Goal: Task Accomplishment & Management: Use online tool/utility

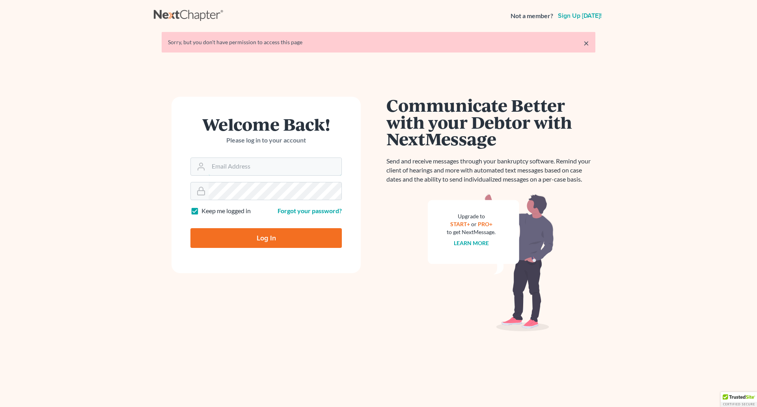
type input "[PERSON_NAME][EMAIL_ADDRESS][DOMAIN_NAME]"
click at [263, 240] on input "Log In" at bounding box center [265, 238] width 151 height 20
type input "Thinking..."
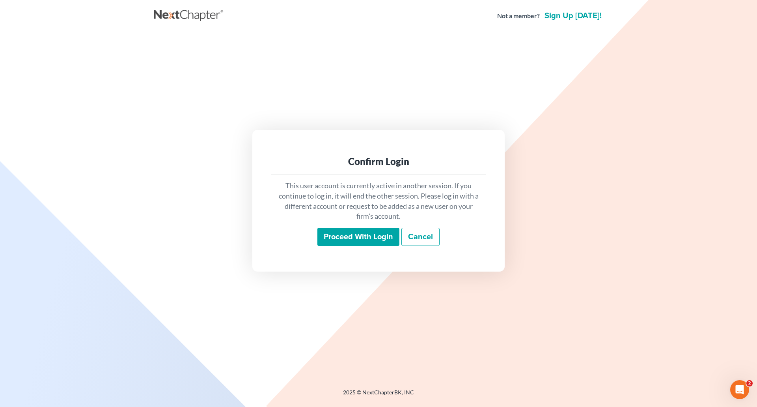
click at [360, 235] on input "Proceed with login" at bounding box center [358, 237] width 82 height 18
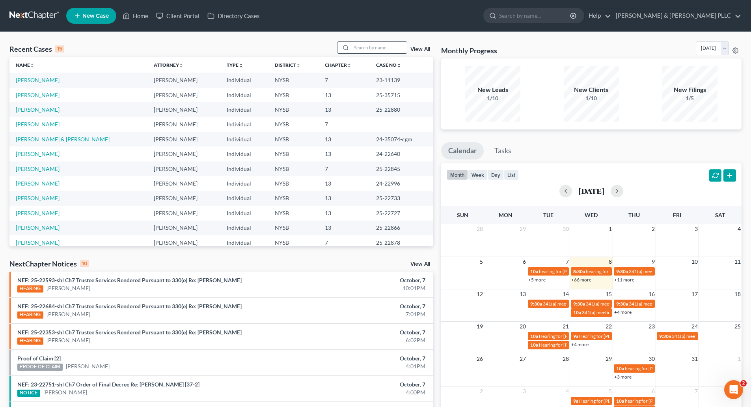
click at [355, 46] on input "search" at bounding box center [379, 47] width 55 height 11
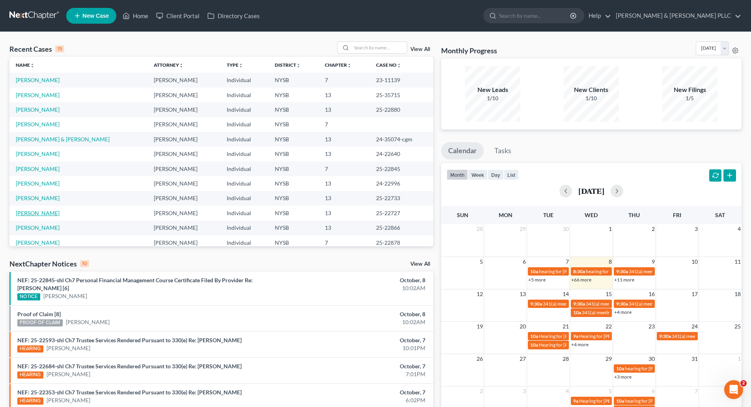
click at [43, 213] on link "[PERSON_NAME]" at bounding box center [38, 212] width 44 height 7
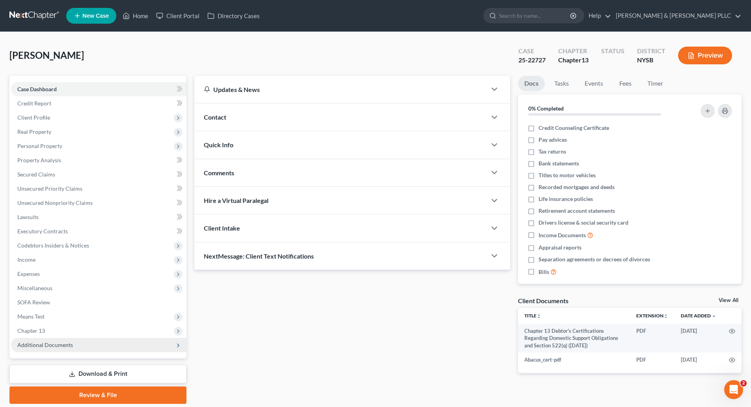
click at [83, 345] on span "Additional Documents" at bounding box center [99, 345] width 176 height 14
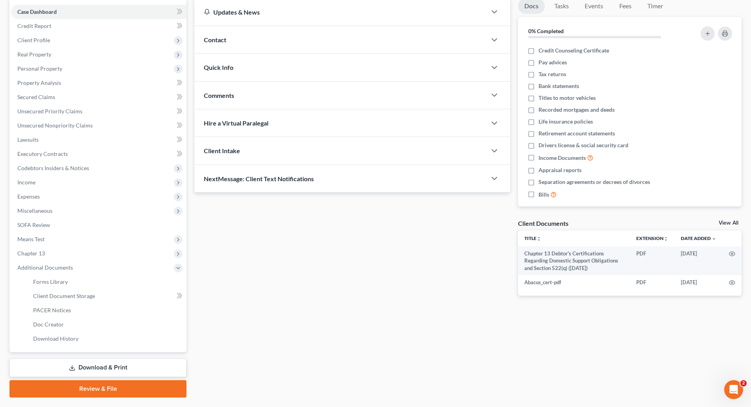
scroll to position [79, 0]
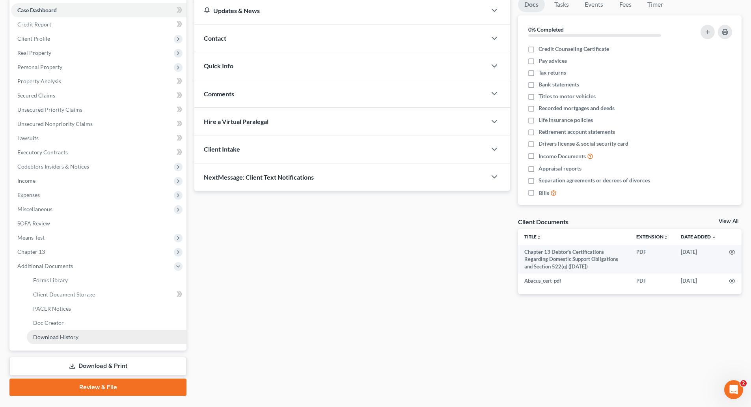
click at [64, 333] on span "Download History" at bounding box center [55, 336] width 45 height 7
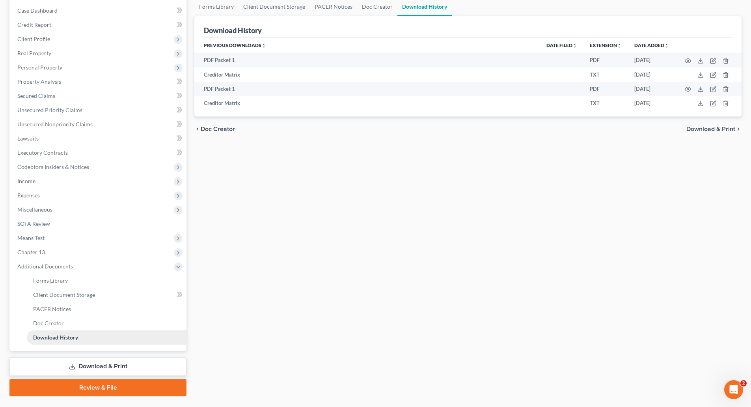
scroll to position [79, 0]
click at [57, 310] on span "PACER Notices" at bounding box center [52, 308] width 38 height 7
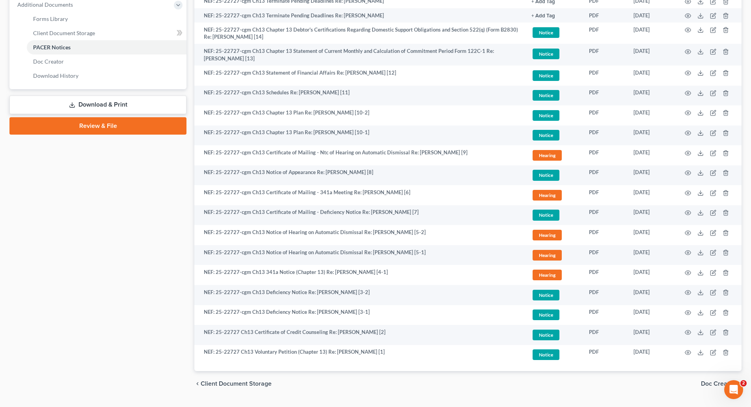
scroll to position [359, 0]
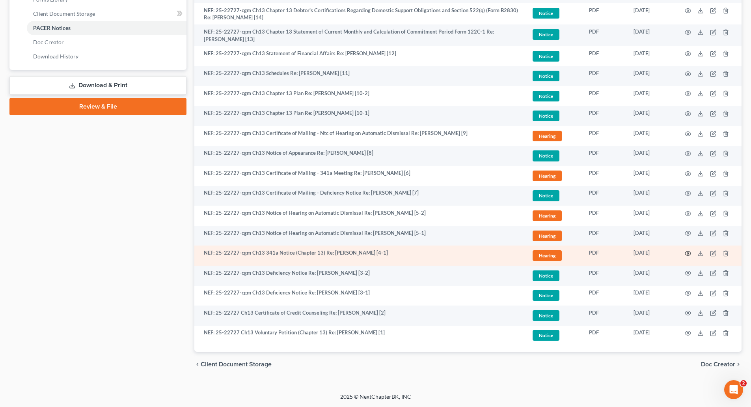
click at [687, 252] on icon "button" at bounding box center [688, 253] width 6 height 6
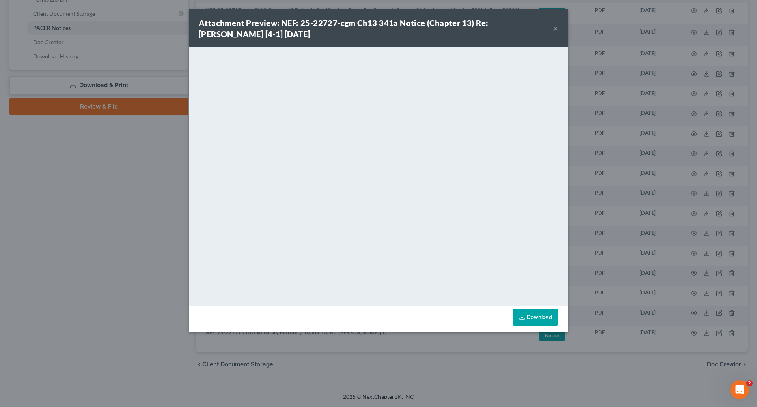
click at [533, 316] on link "Download" at bounding box center [536, 317] width 46 height 17
click at [555, 29] on button "×" at bounding box center [556, 28] width 6 height 9
